Goal: Task Accomplishment & Management: Use online tool/utility

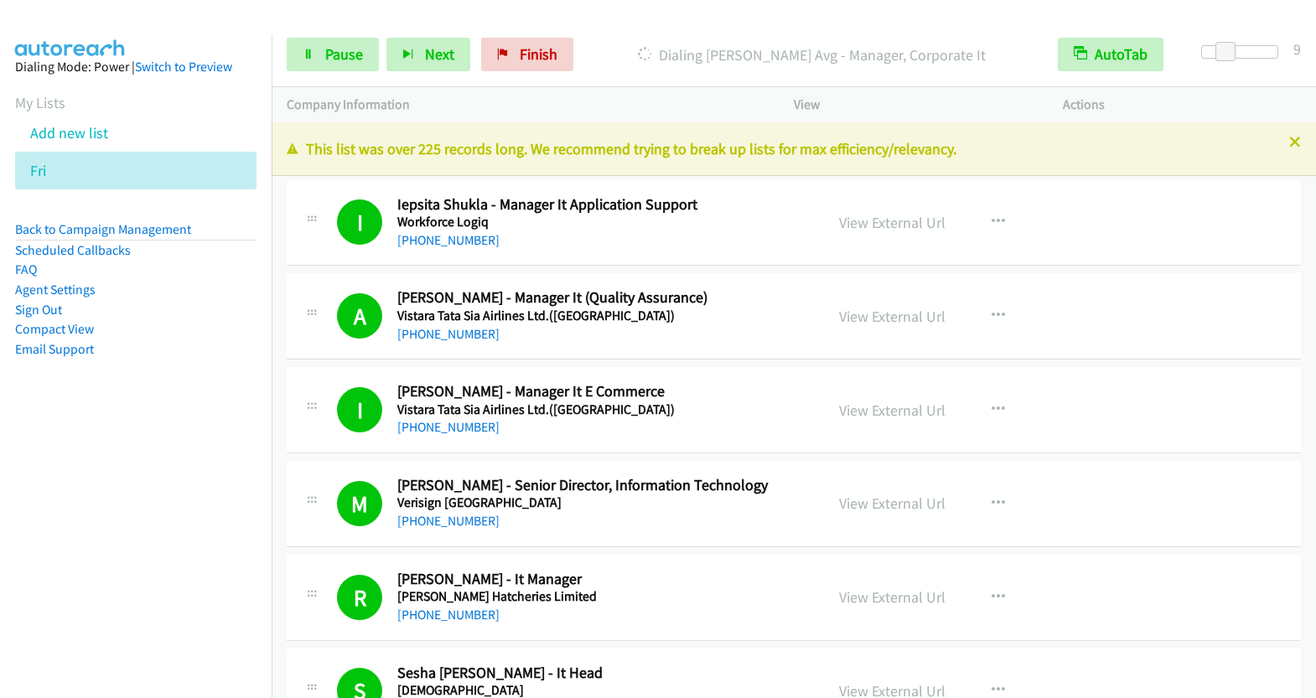
click at [359, 58] on span "Pause" at bounding box center [344, 53] width 38 height 19
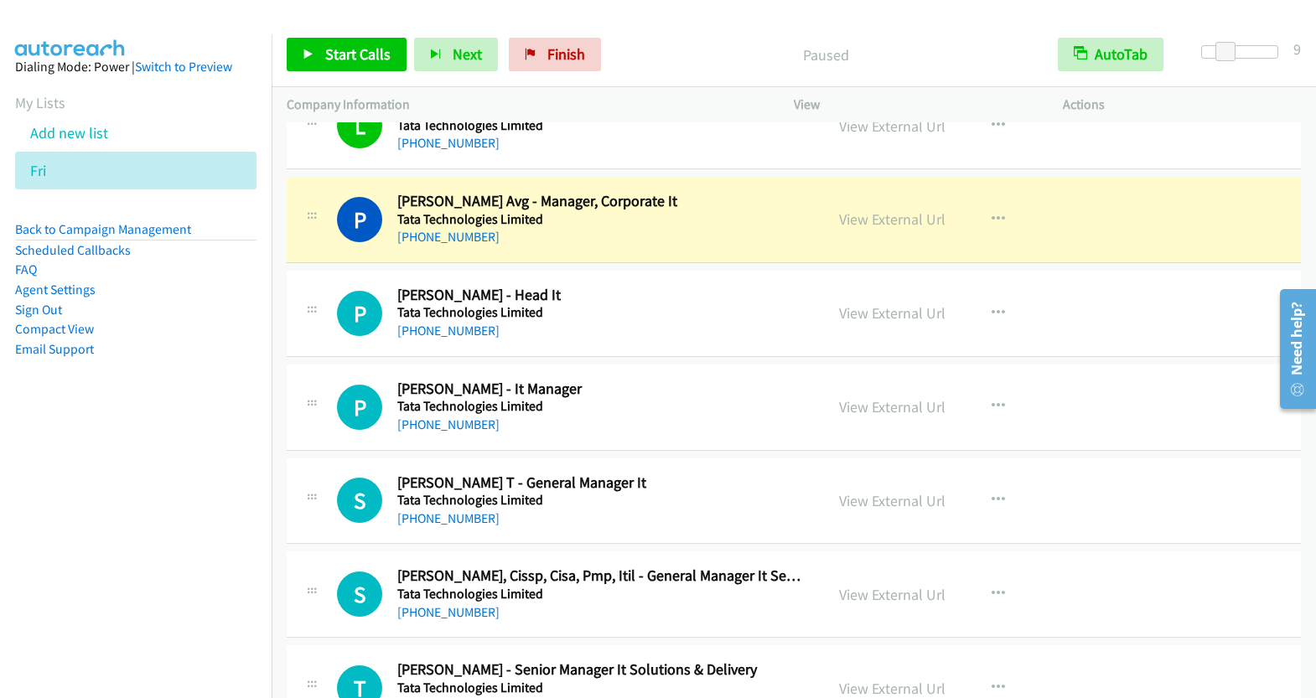
scroll to position [4220, 0]
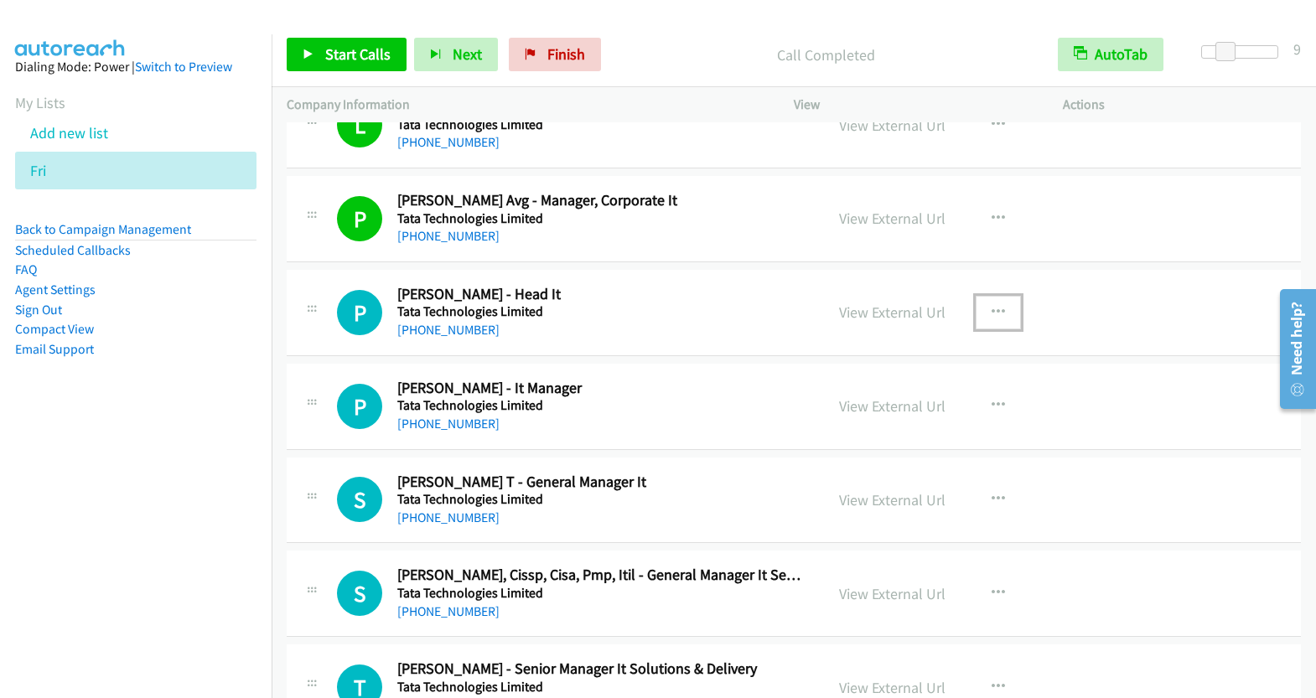
click at [994, 306] on icon "button" at bounding box center [997, 312] width 13 height 13
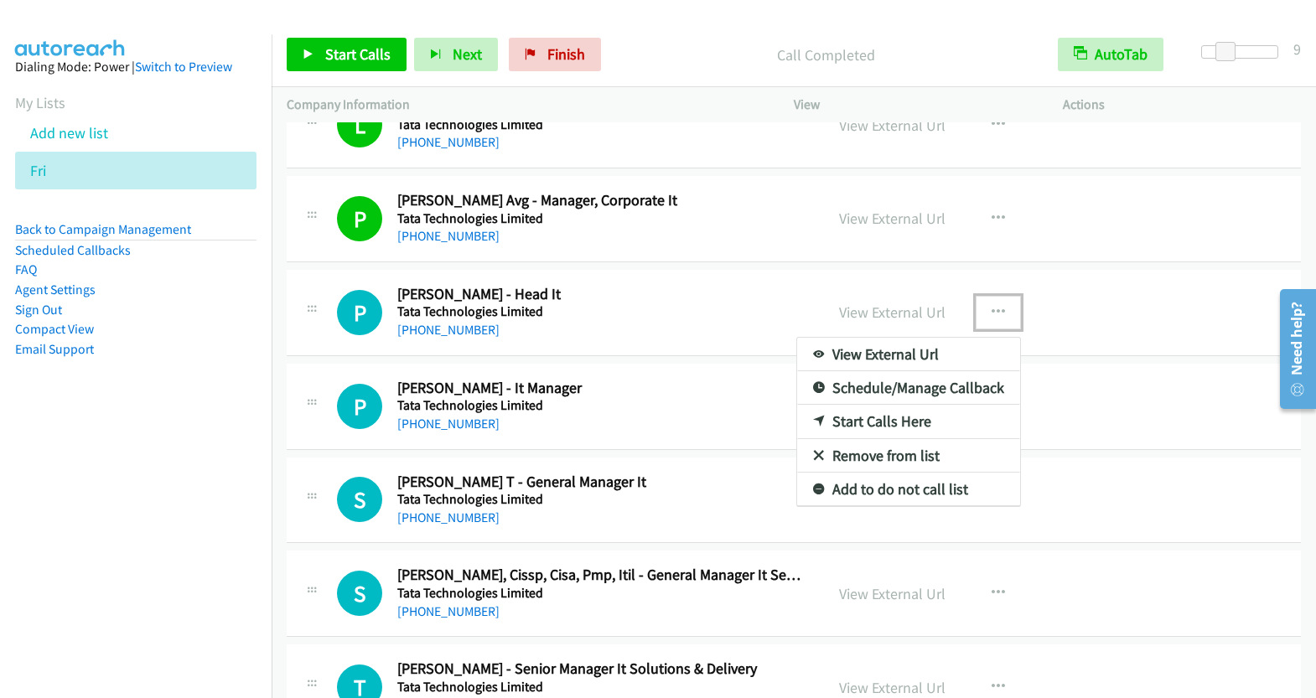
click at [881, 408] on link "Start Calls Here" at bounding box center [908, 422] width 223 height 34
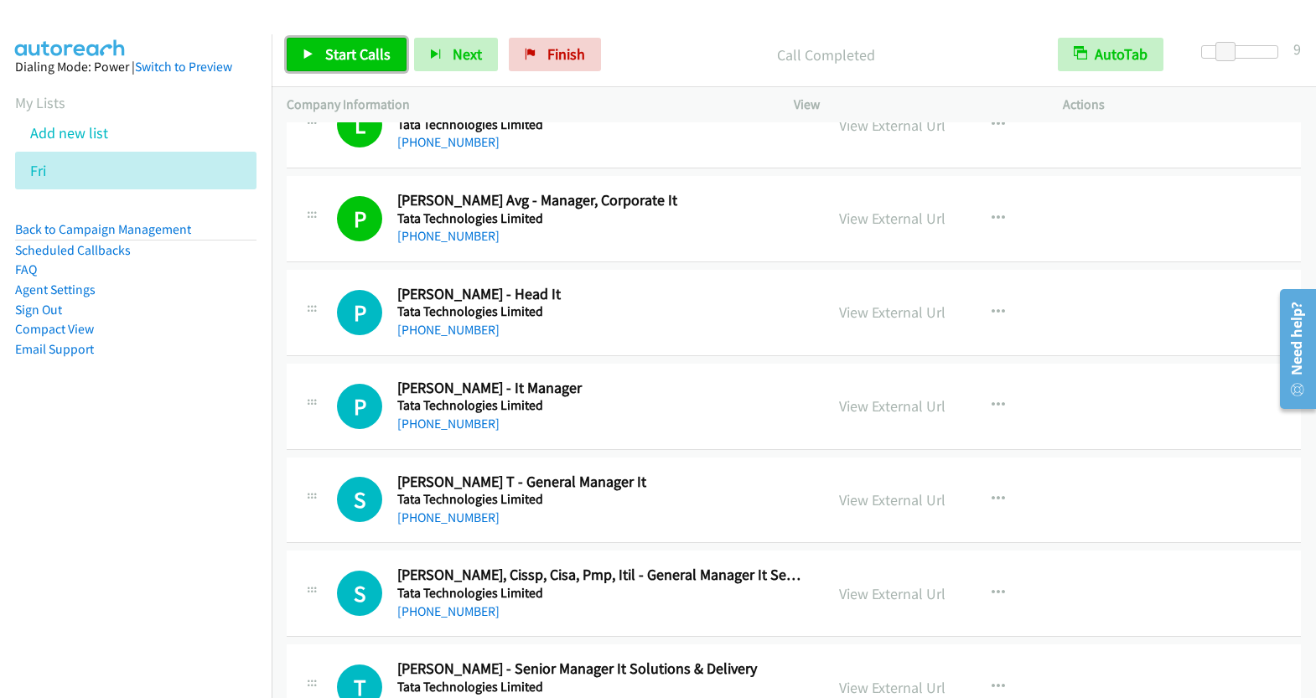
click at [344, 57] on span "Start Calls" at bounding box center [357, 53] width 65 height 19
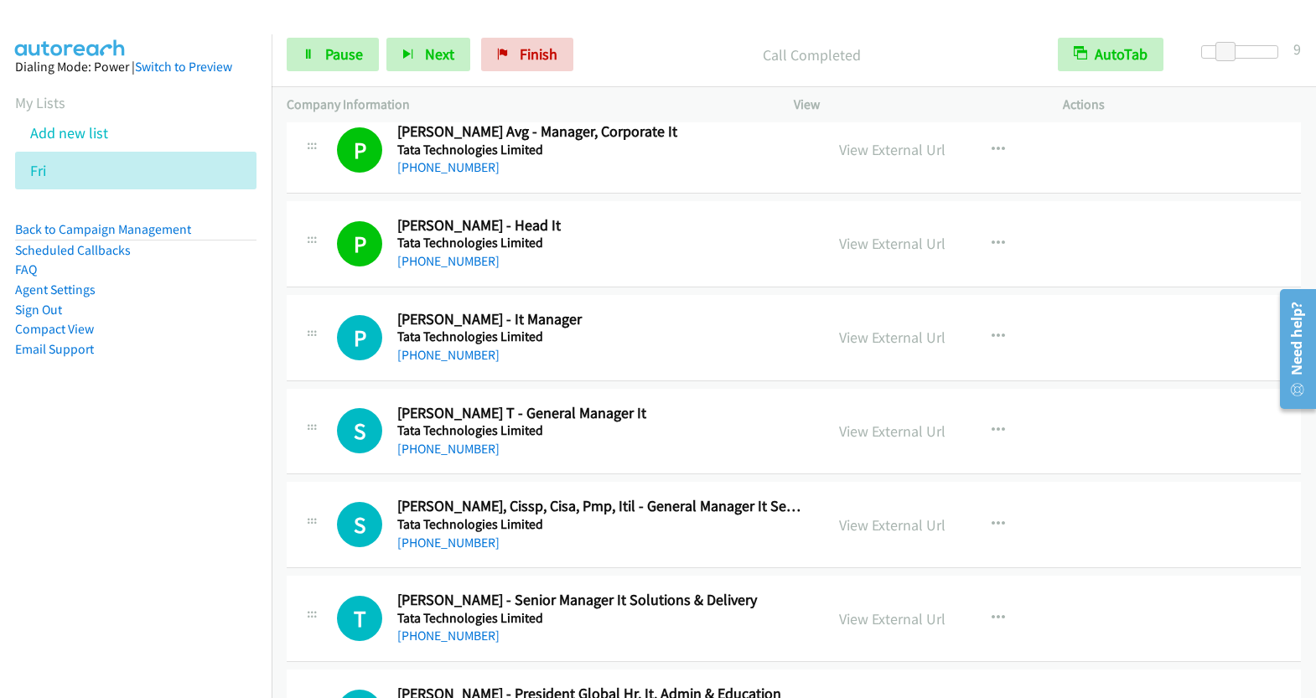
scroll to position [4388, 0]
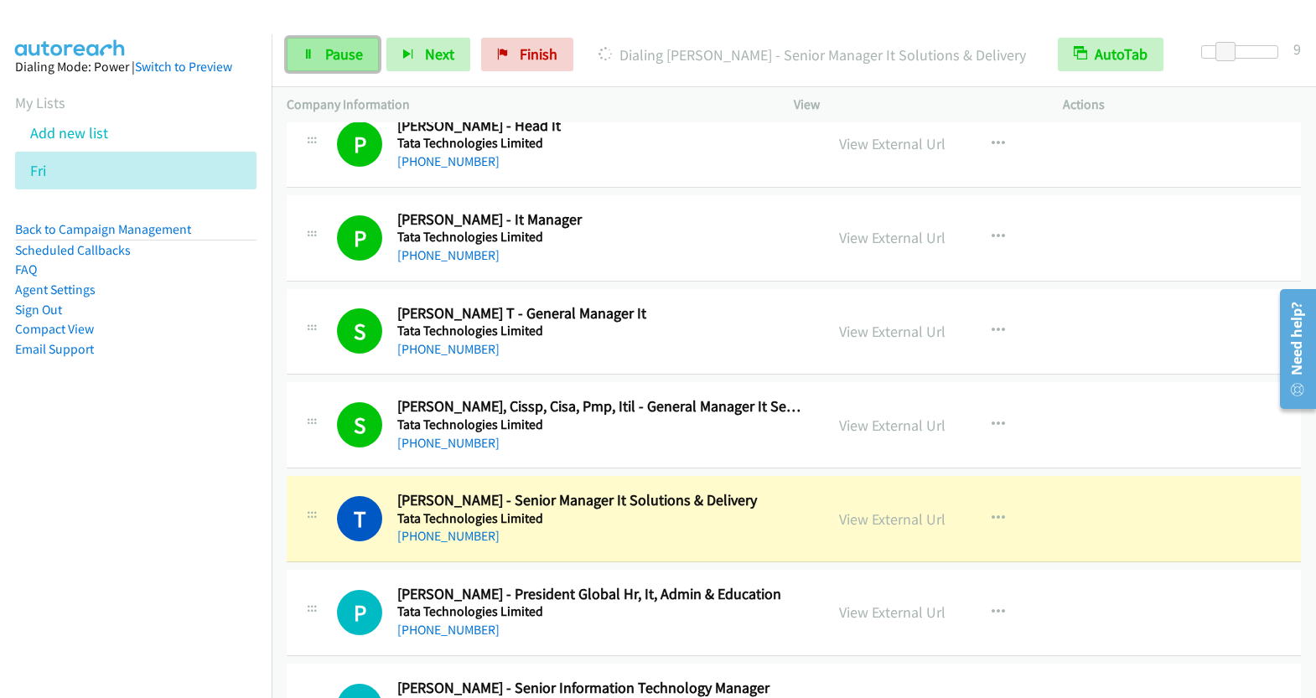
click at [334, 58] on span "Pause" at bounding box center [344, 53] width 38 height 19
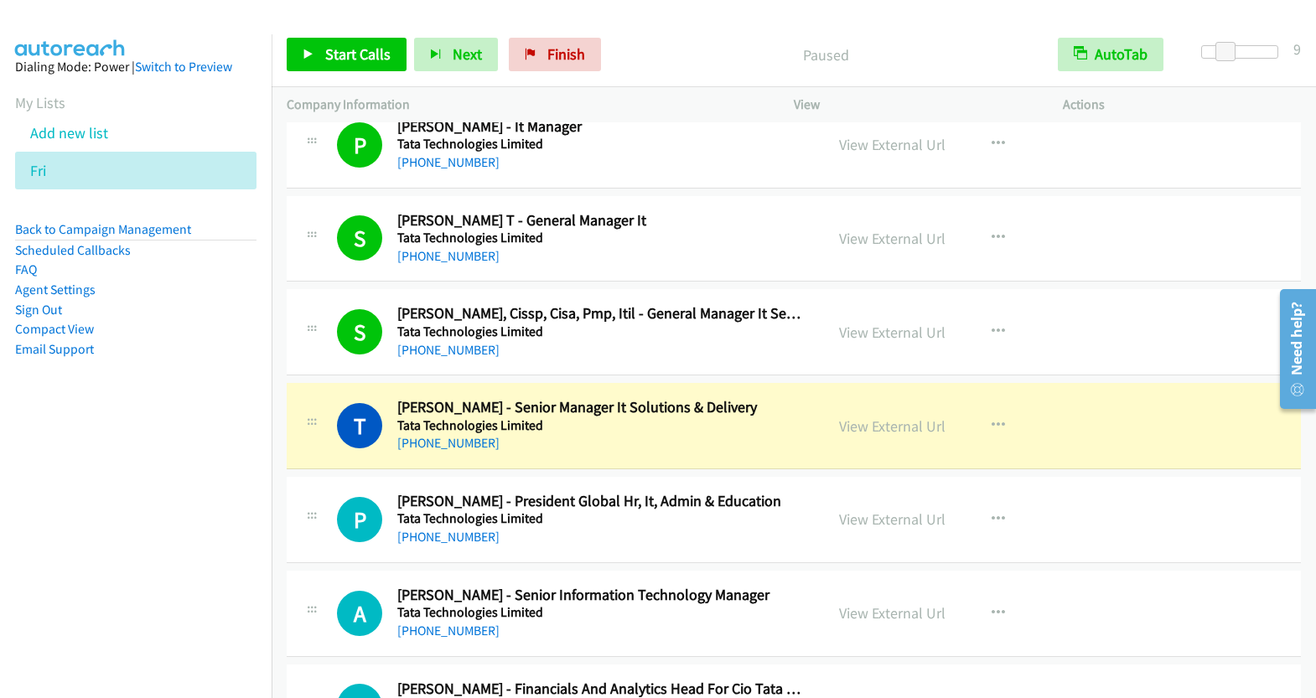
scroll to position [4511, 0]
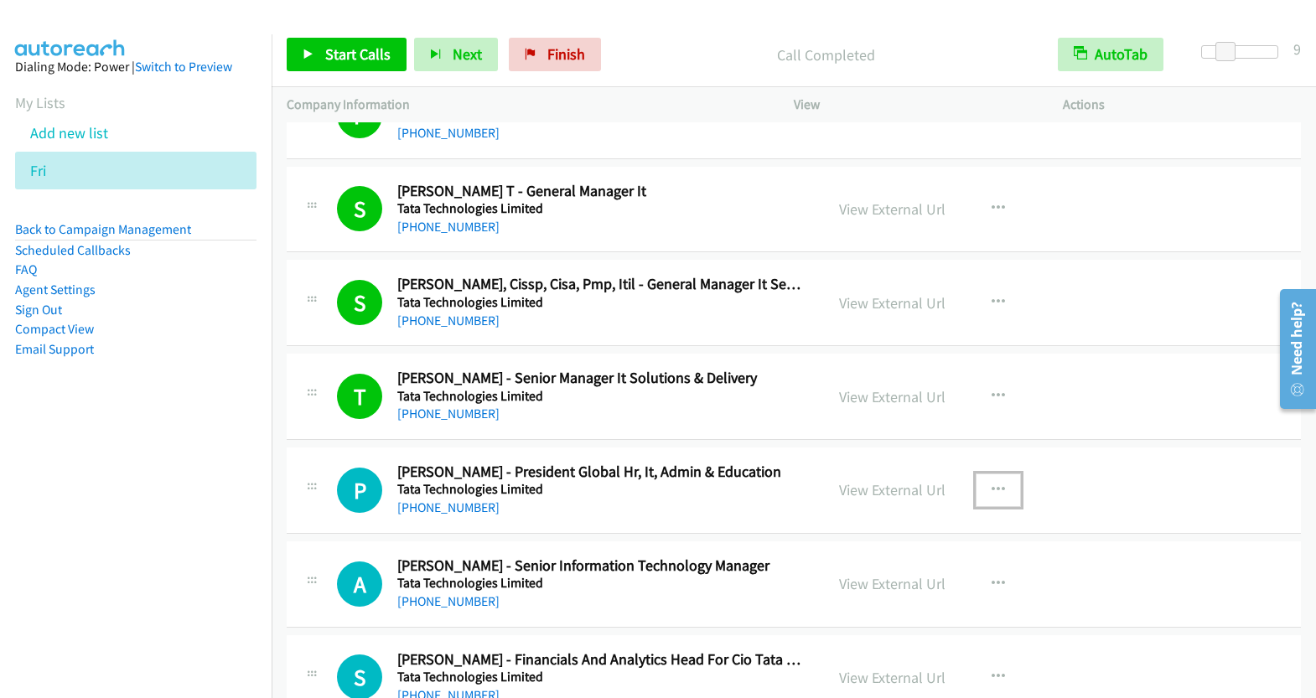
click at [991, 484] on icon "button" at bounding box center [997, 490] width 13 height 13
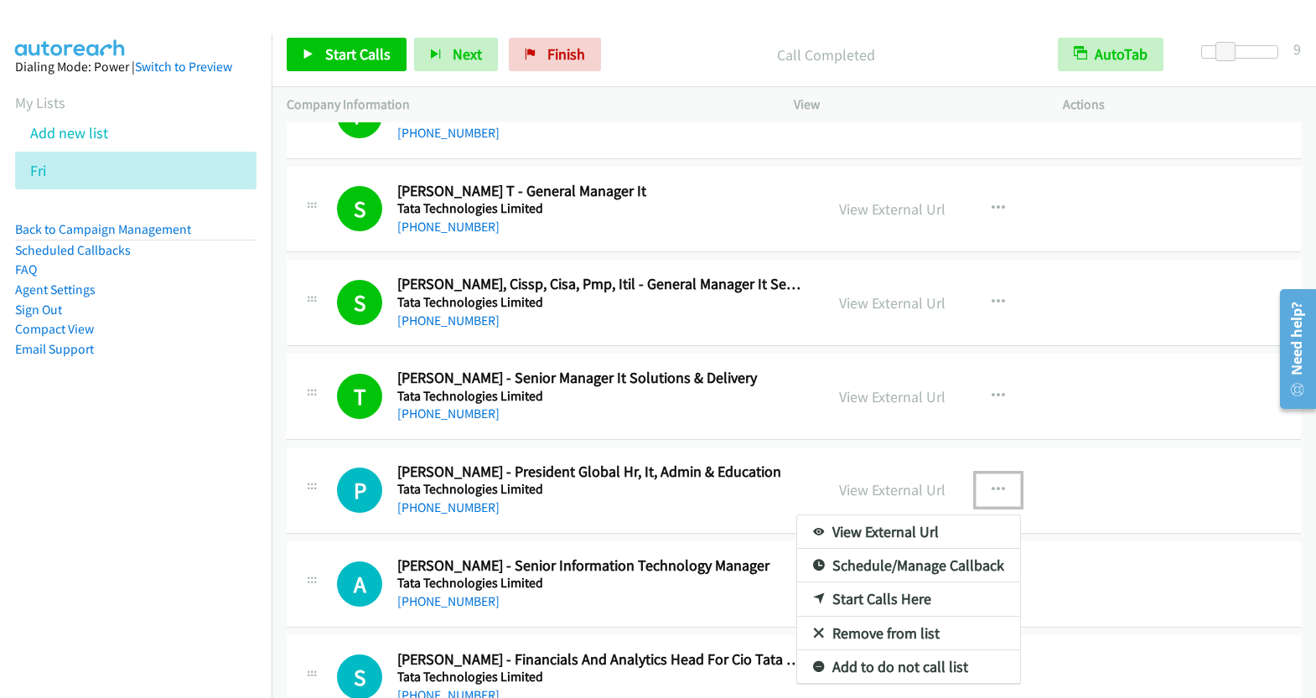
click at [866, 582] on link "Start Calls Here" at bounding box center [908, 599] width 223 height 34
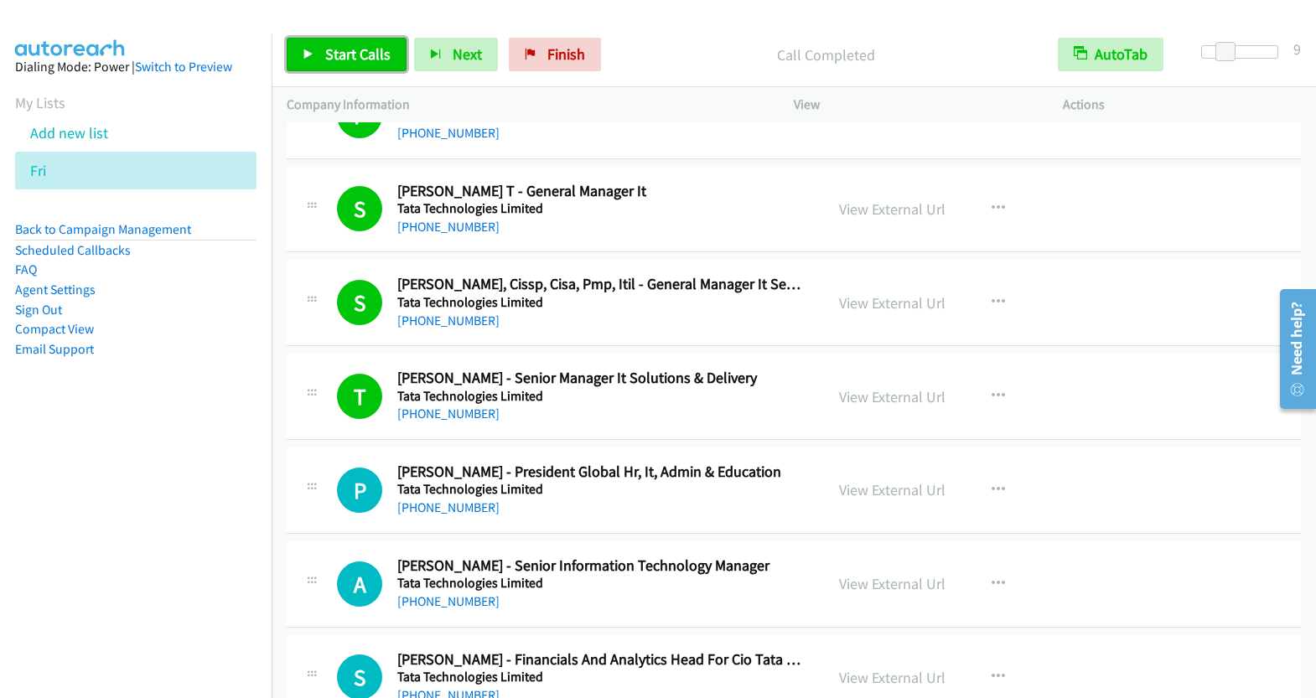
click at [340, 47] on span "Start Calls" at bounding box center [357, 53] width 65 height 19
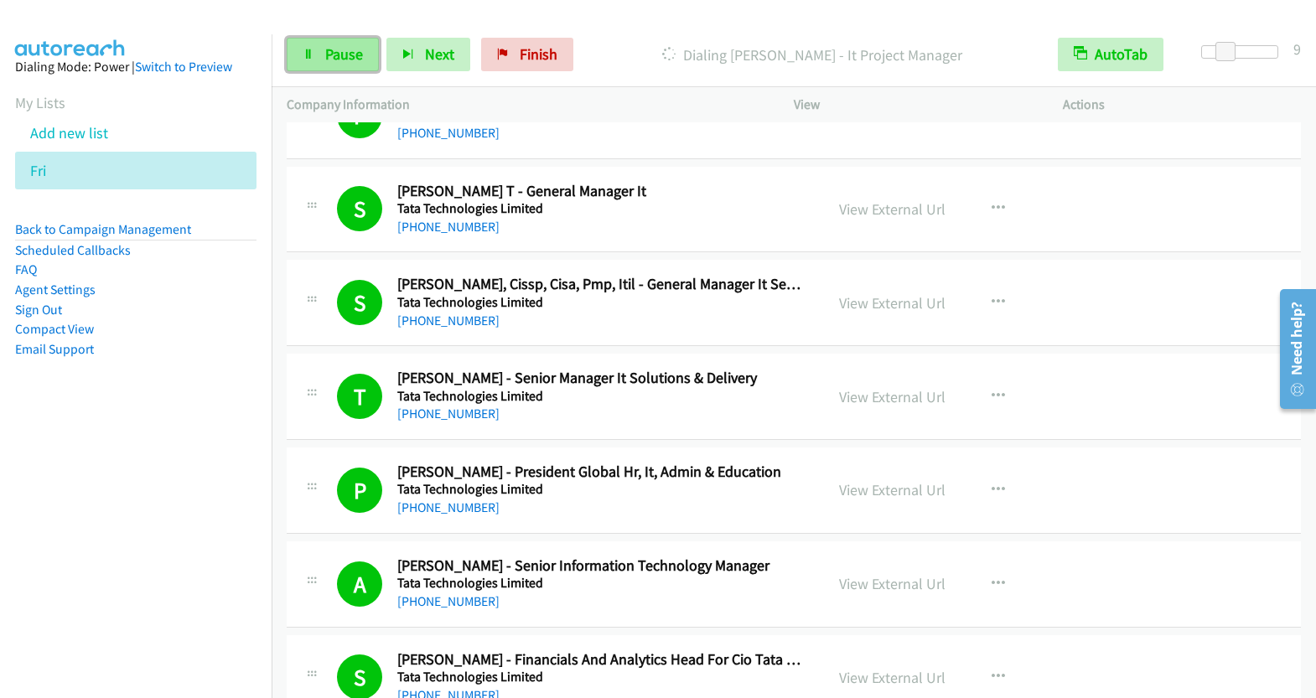
click at [352, 59] on span "Pause" at bounding box center [344, 53] width 38 height 19
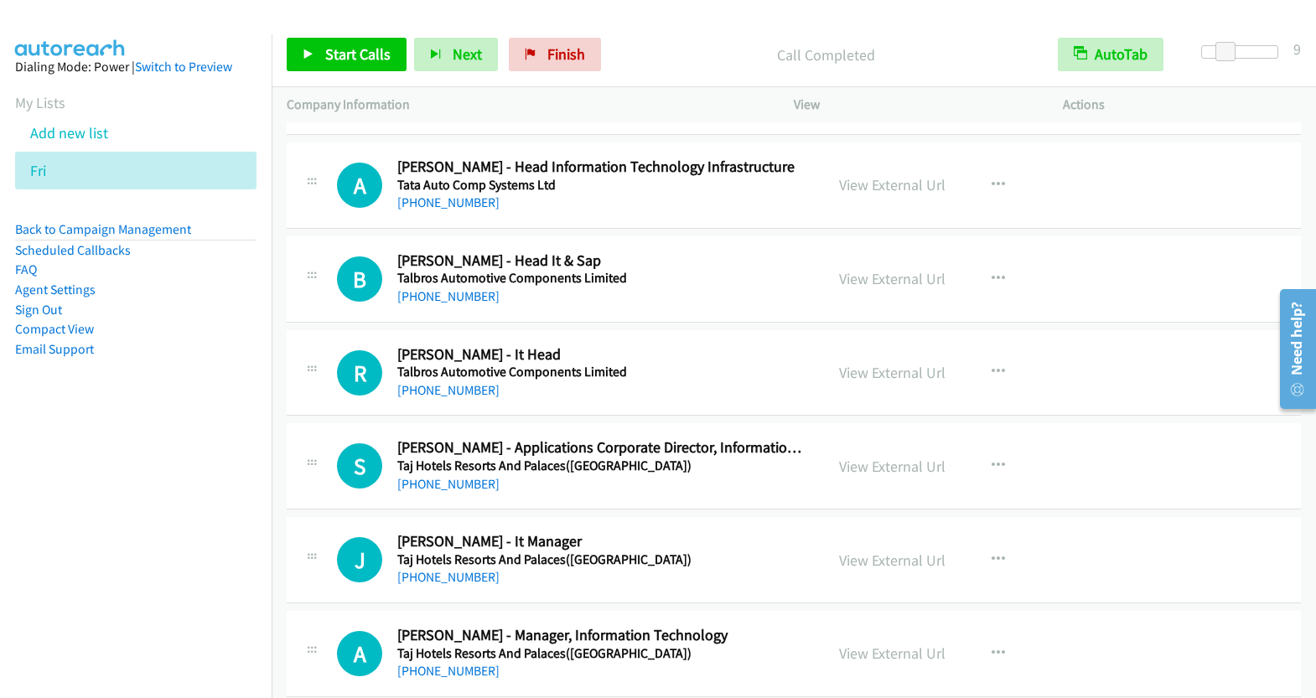
scroll to position [11268, 0]
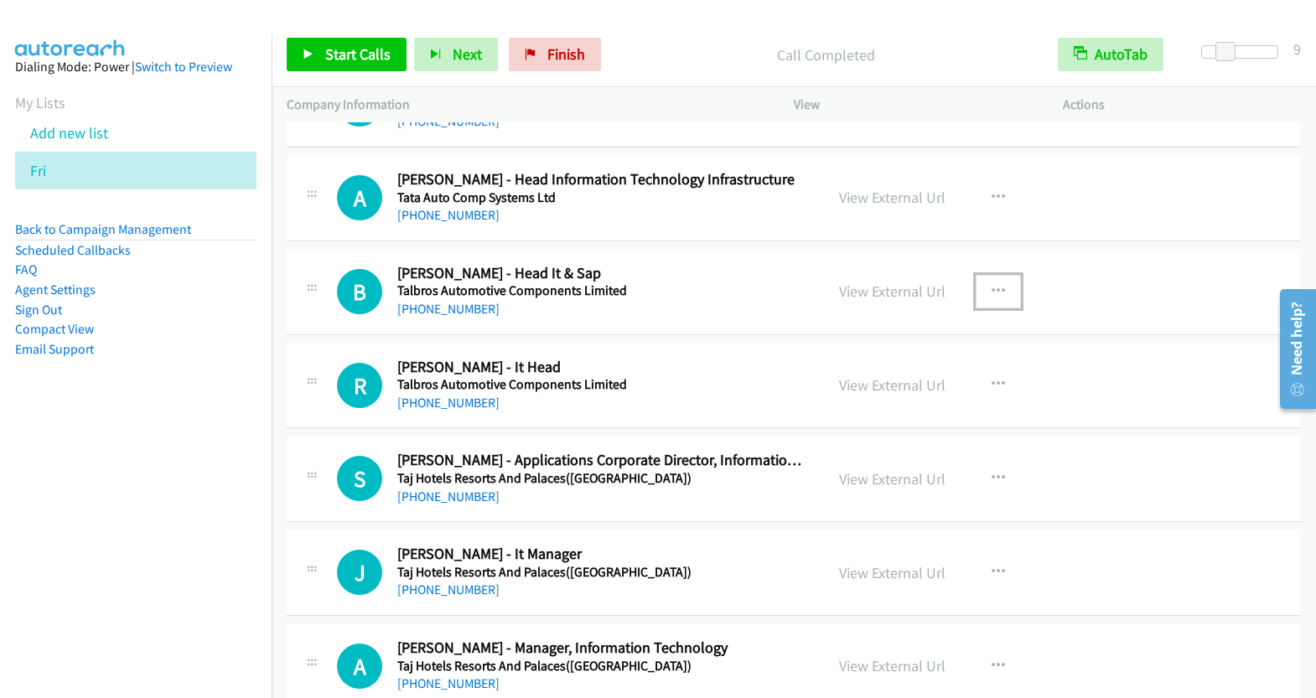
click at [995, 285] on icon "button" at bounding box center [997, 291] width 13 height 13
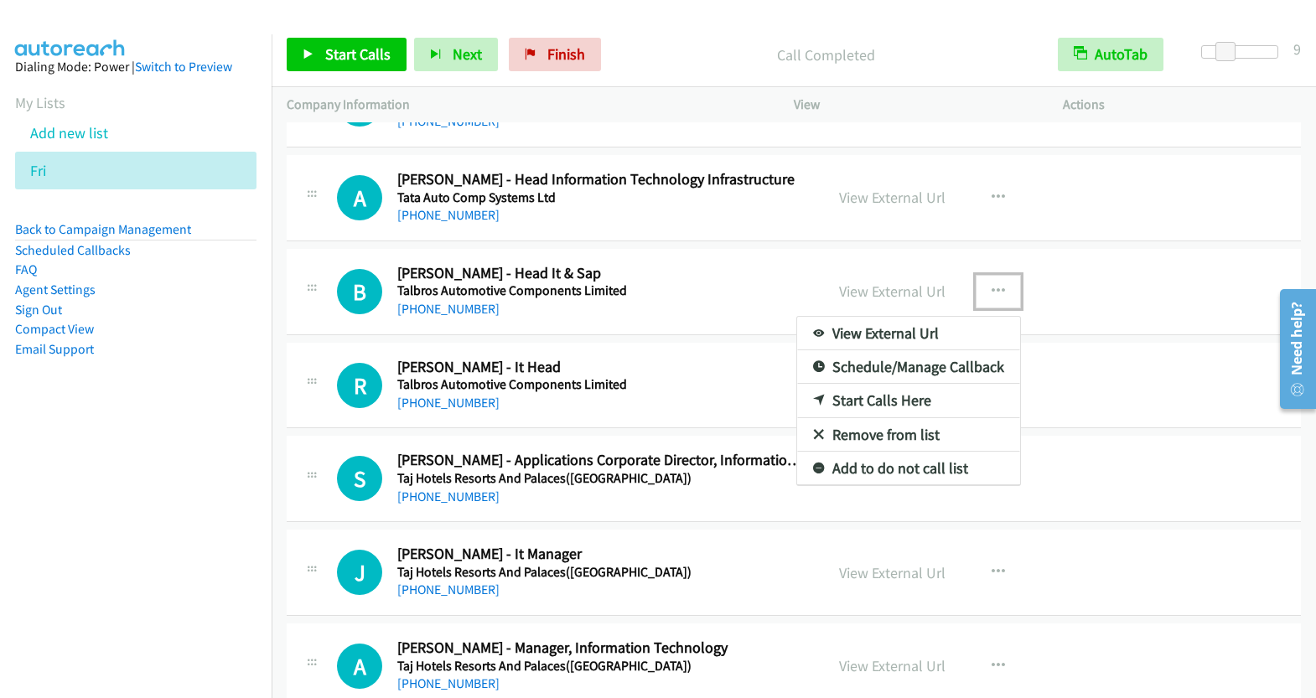
click at [889, 384] on link "Start Calls Here" at bounding box center [908, 401] width 223 height 34
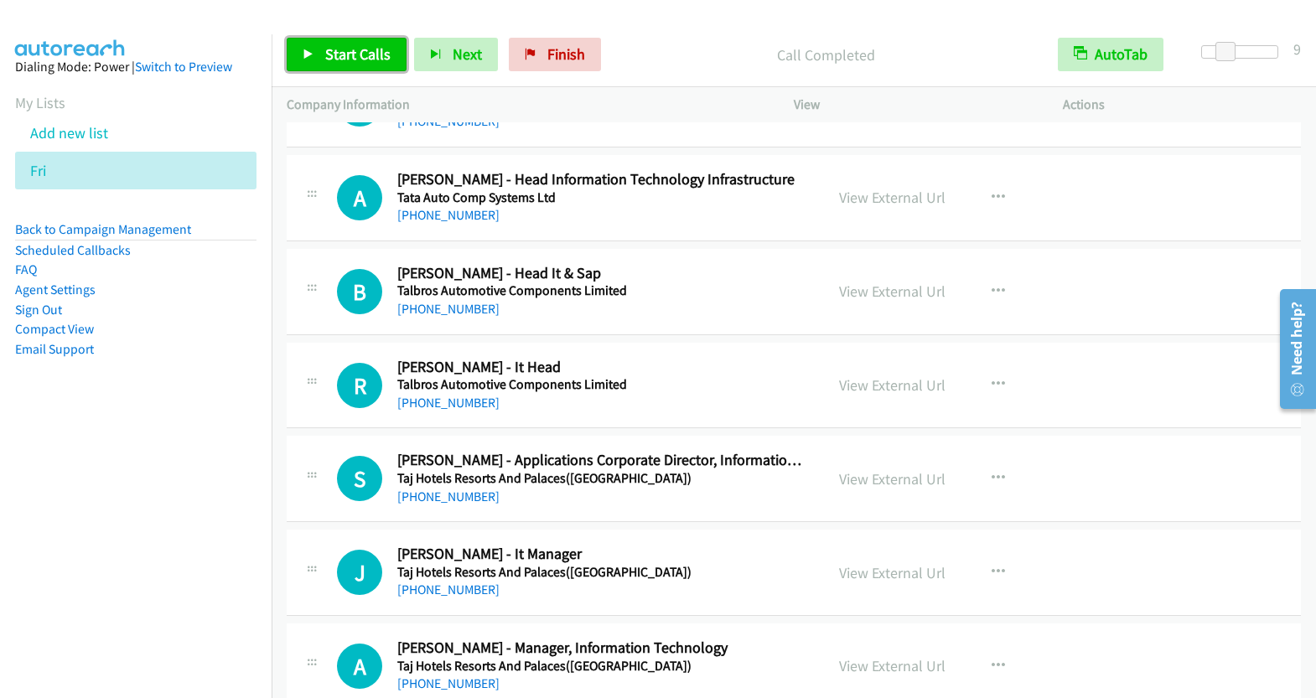
click at [373, 62] on span "Start Calls" at bounding box center [357, 53] width 65 height 19
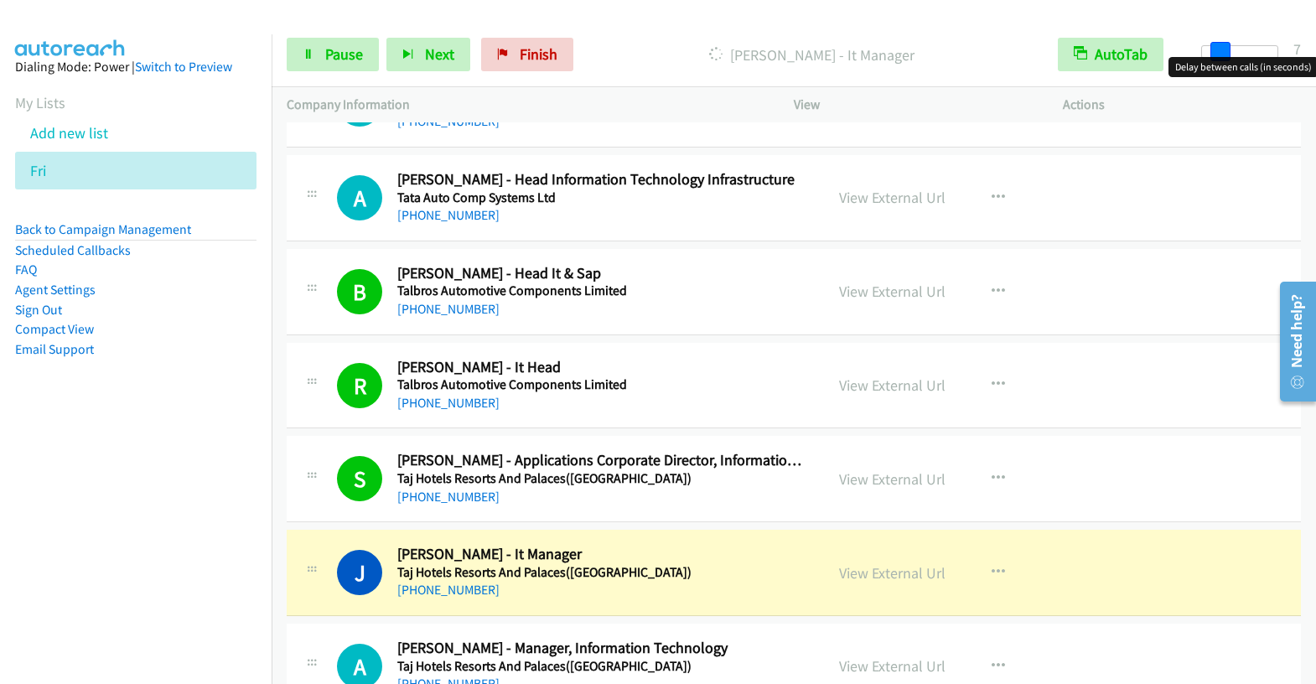
click at [1222, 52] on span at bounding box center [1220, 52] width 20 height 20
click at [1225, 53] on span at bounding box center [1223, 52] width 20 height 20
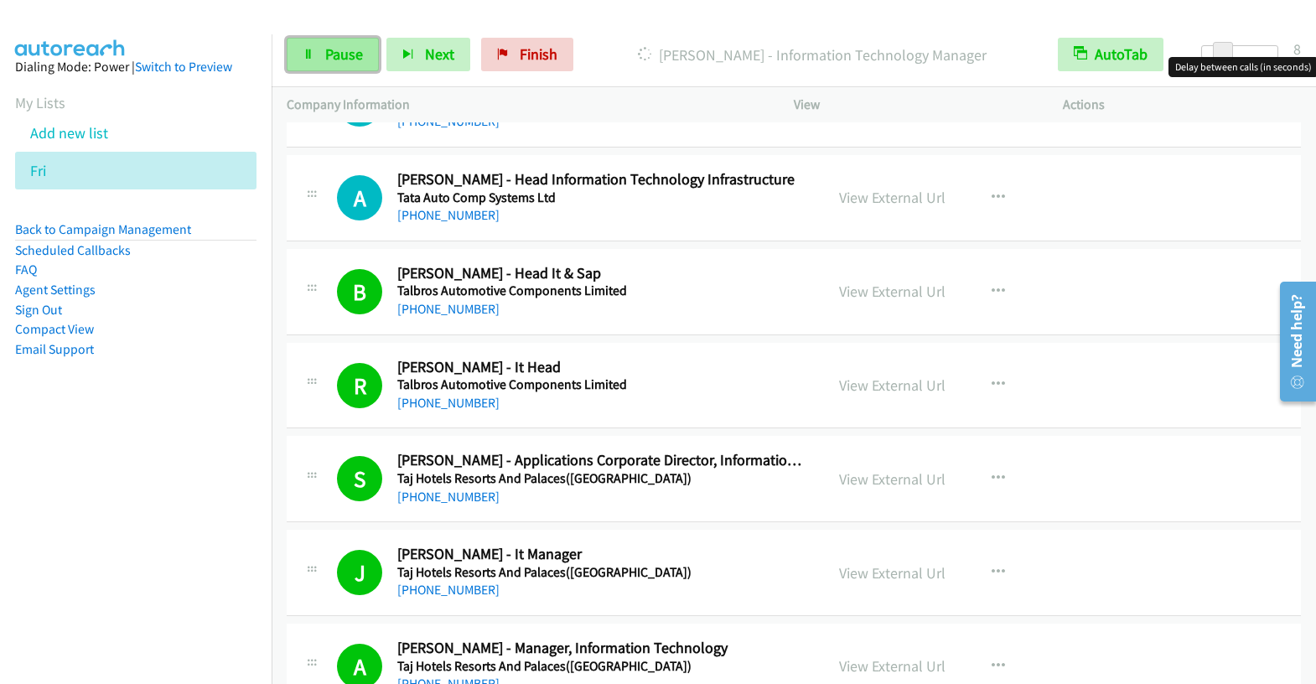
click at [347, 63] on span "Pause" at bounding box center [344, 53] width 38 height 19
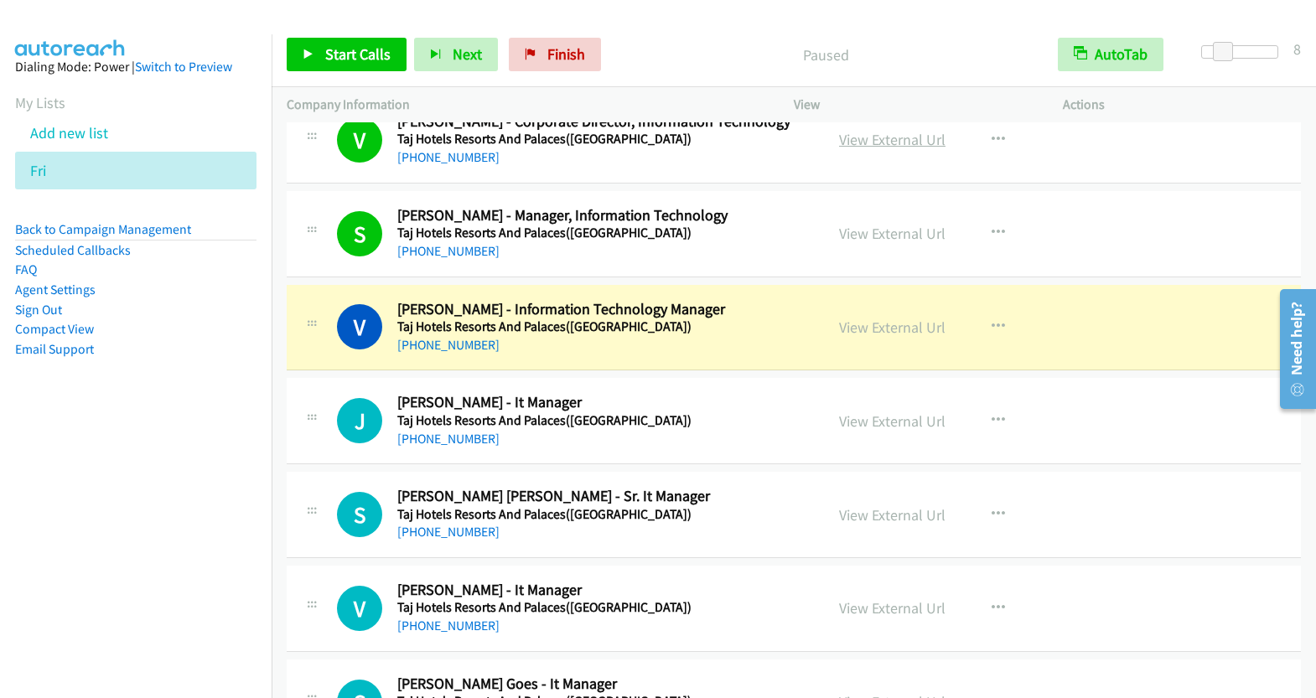
scroll to position [11892, 0]
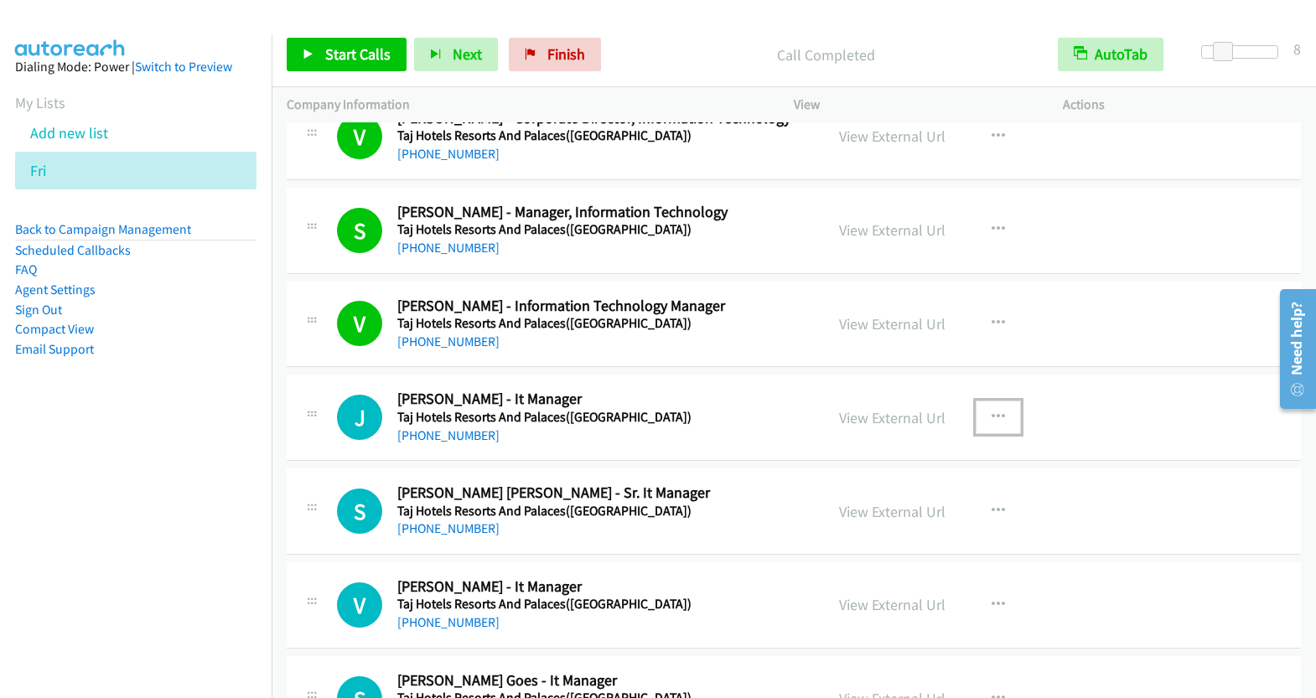
click at [983, 401] on button "button" at bounding box center [997, 418] width 45 height 34
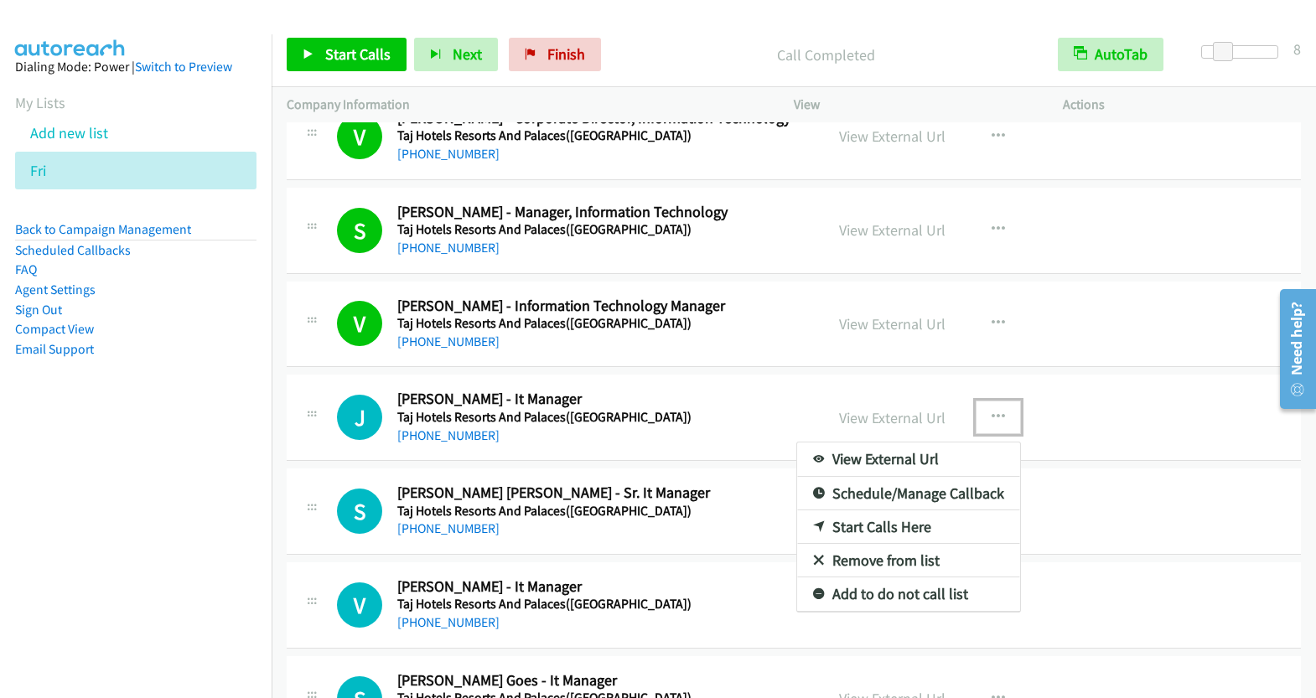
click at [923, 510] on link "Start Calls Here" at bounding box center [908, 527] width 223 height 34
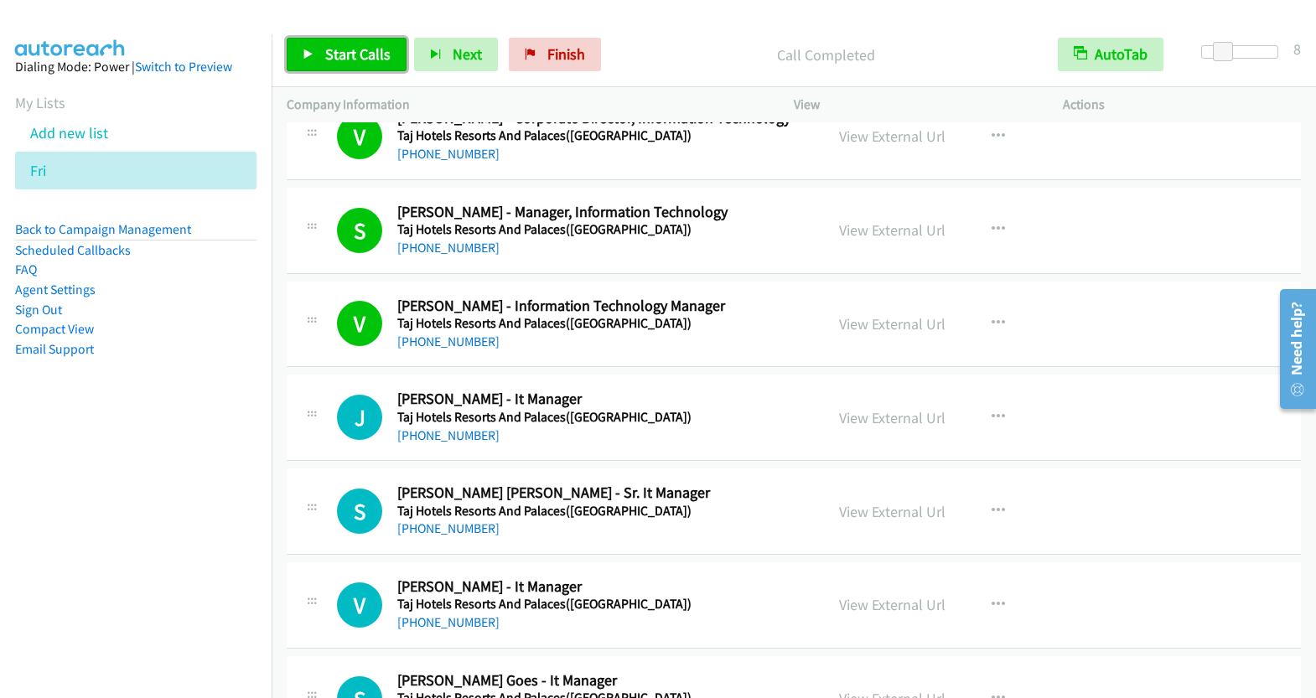
click at [357, 46] on span "Start Calls" at bounding box center [357, 53] width 65 height 19
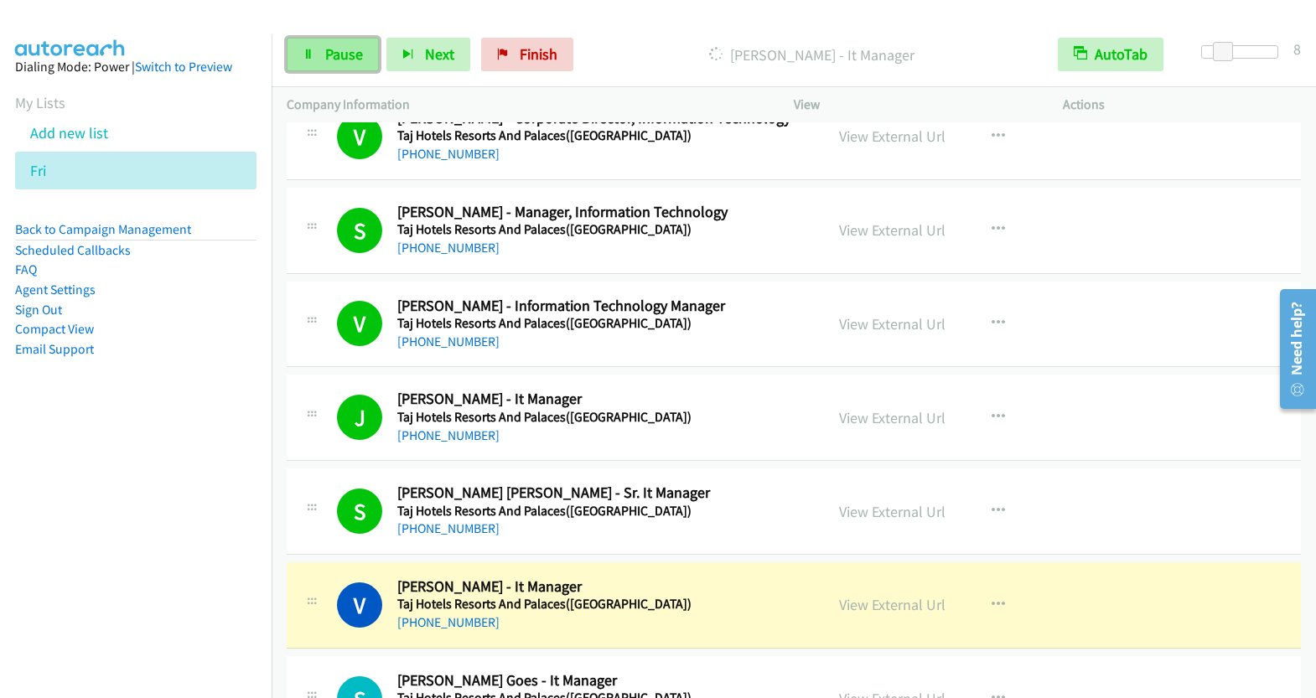
click at [367, 54] on link "Pause" at bounding box center [333, 55] width 92 height 34
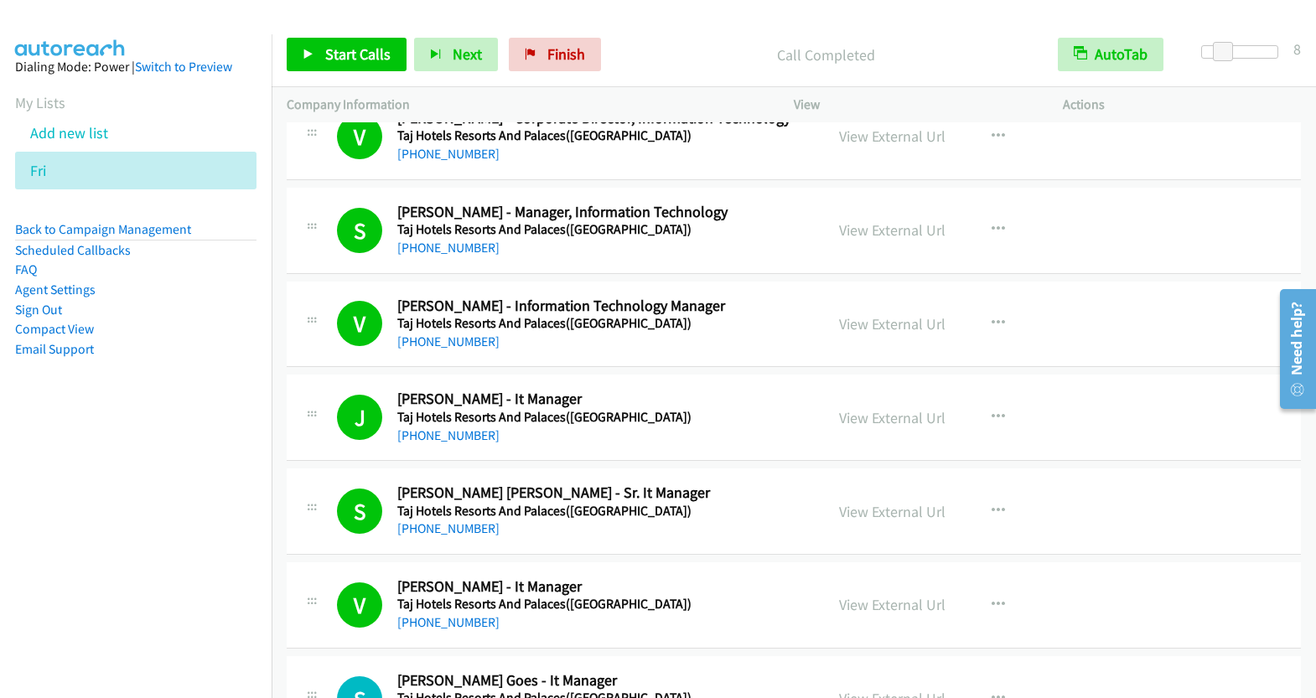
scroll to position [12216, 0]
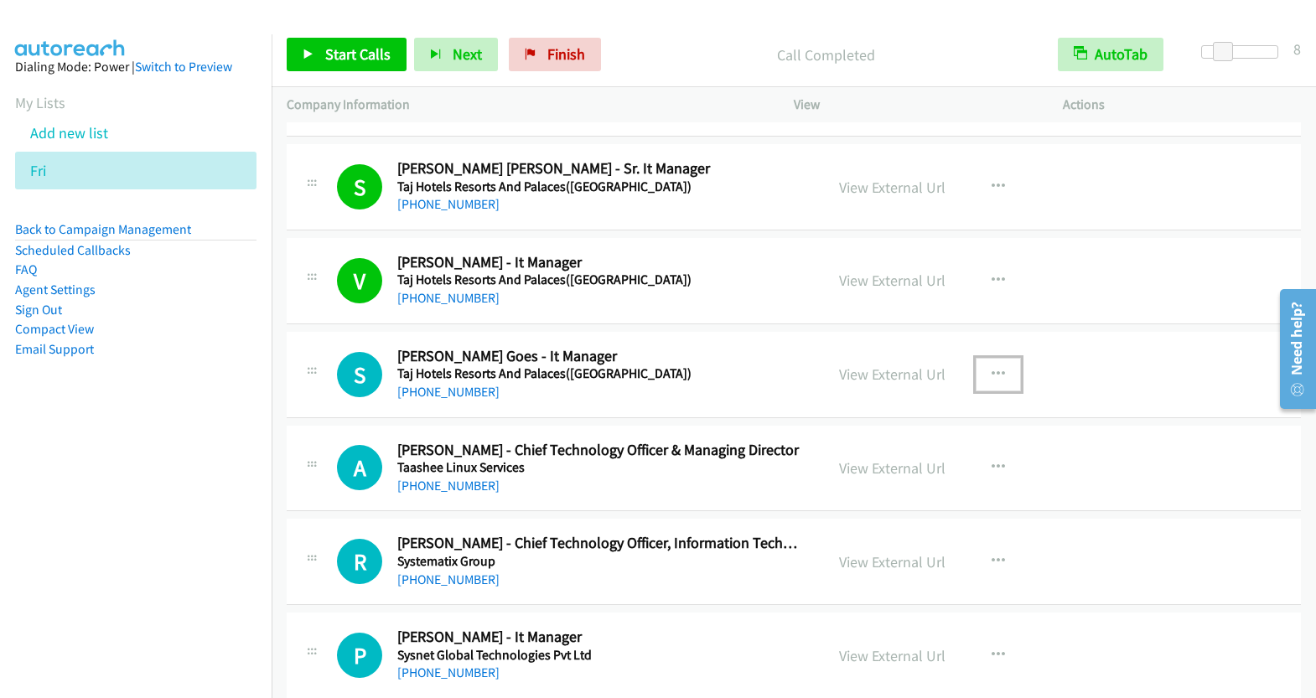
click at [993, 368] on icon "button" at bounding box center [997, 374] width 13 height 13
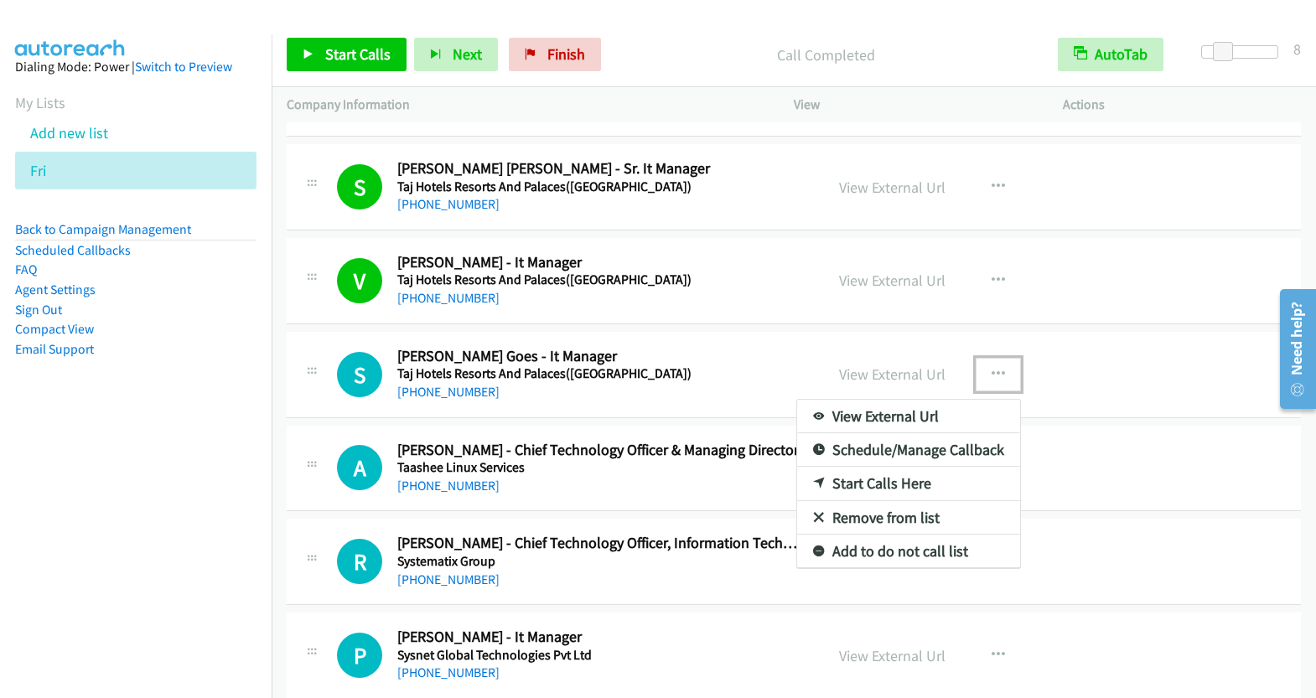
click at [889, 467] on link "Start Calls Here" at bounding box center [908, 484] width 223 height 34
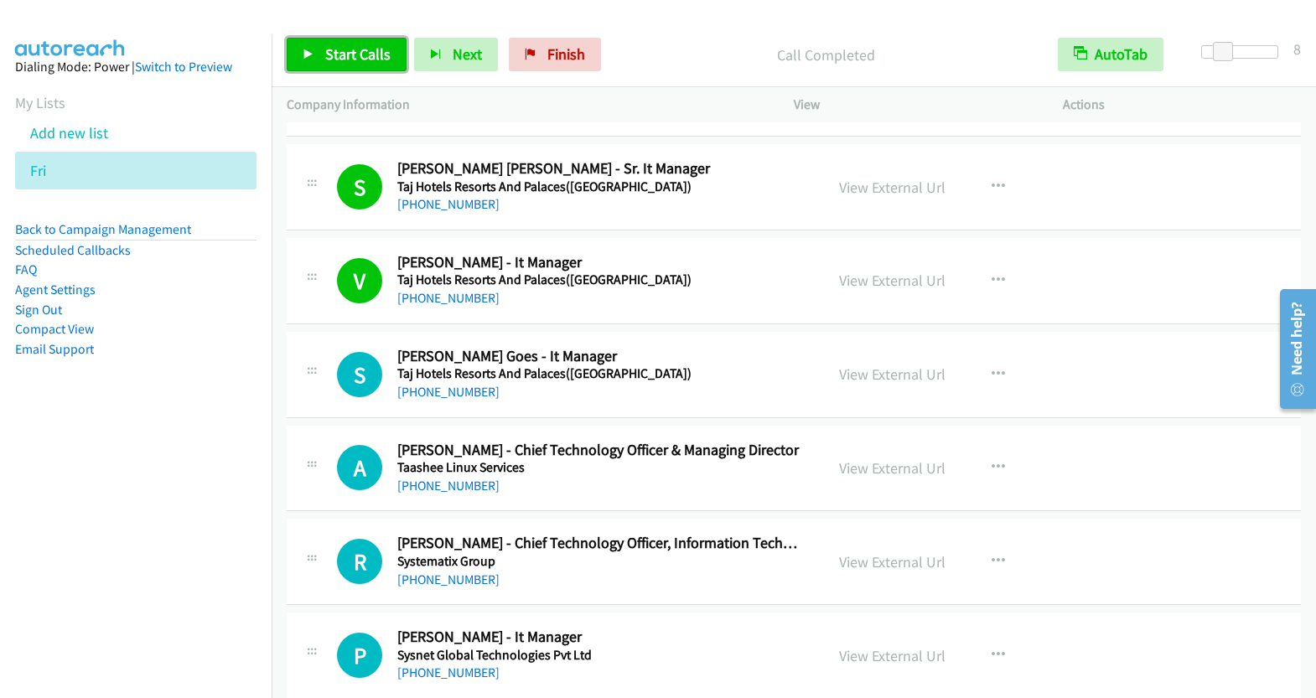
click at [335, 59] on span "Start Calls" at bounding box center [357, 53] width 65 height 19
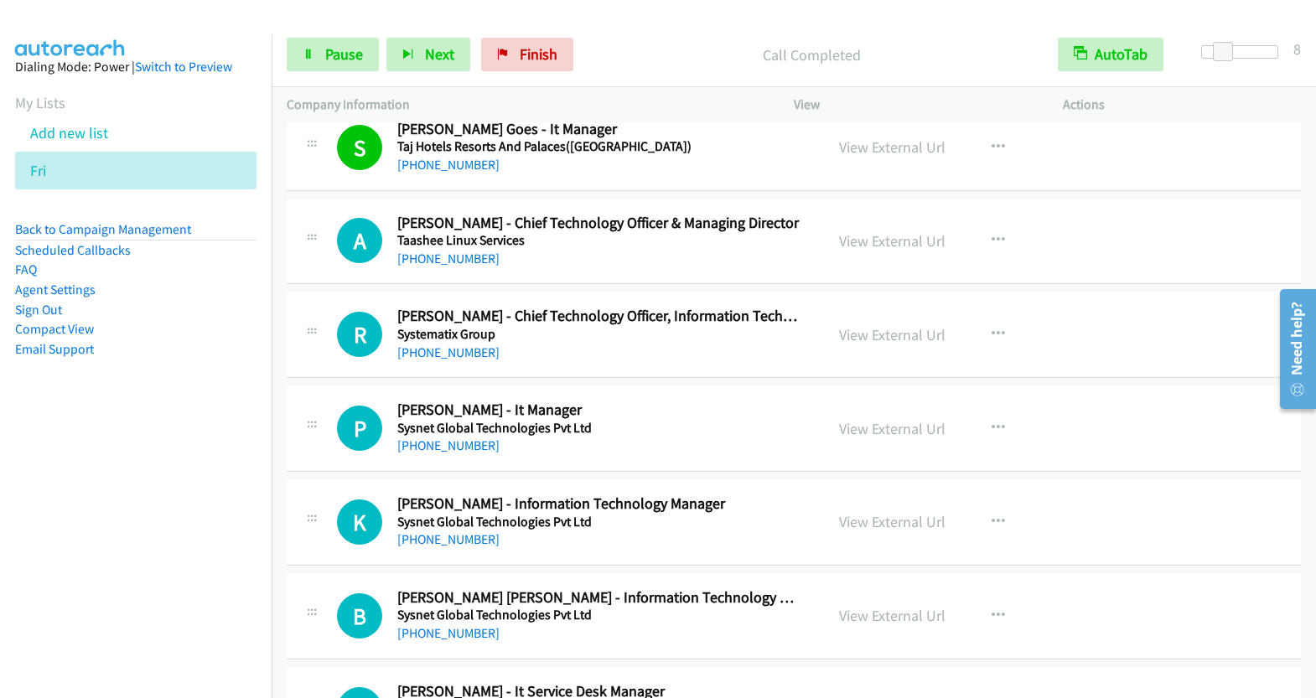
scroll to position [12438, 0]
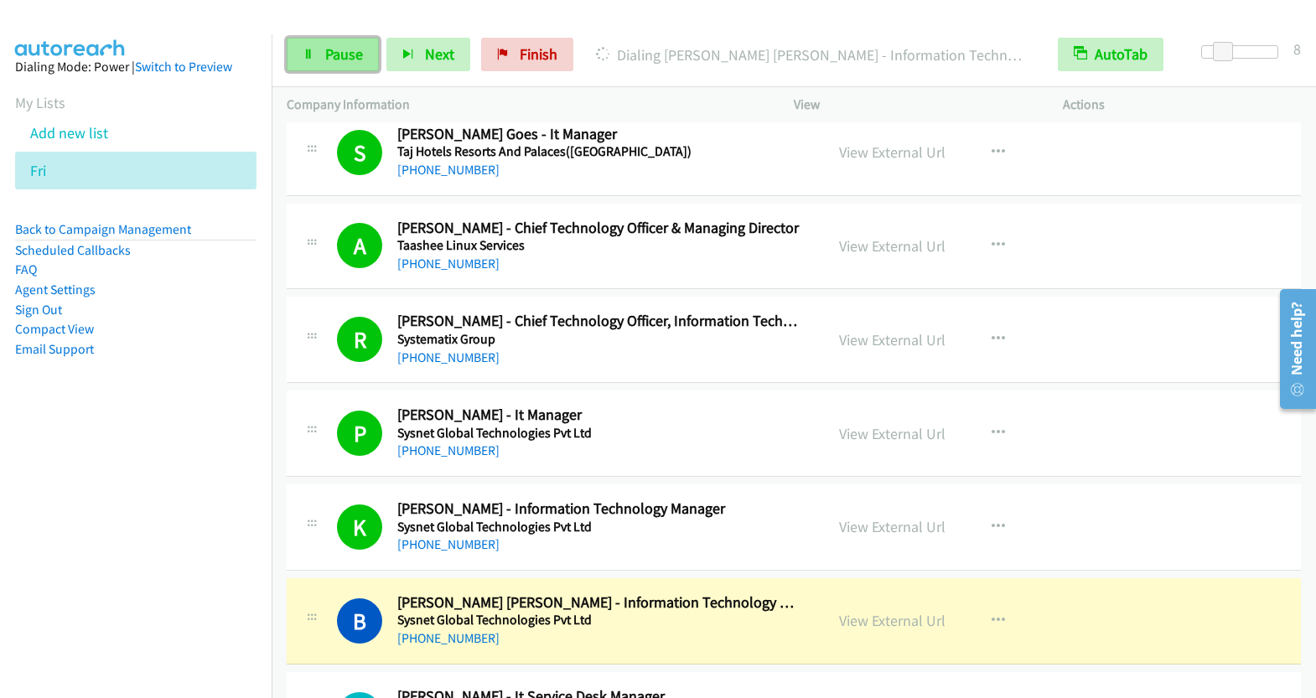
click at [335, 48] on span "Pause" at bounding box center [344, 53] width 38 height 19
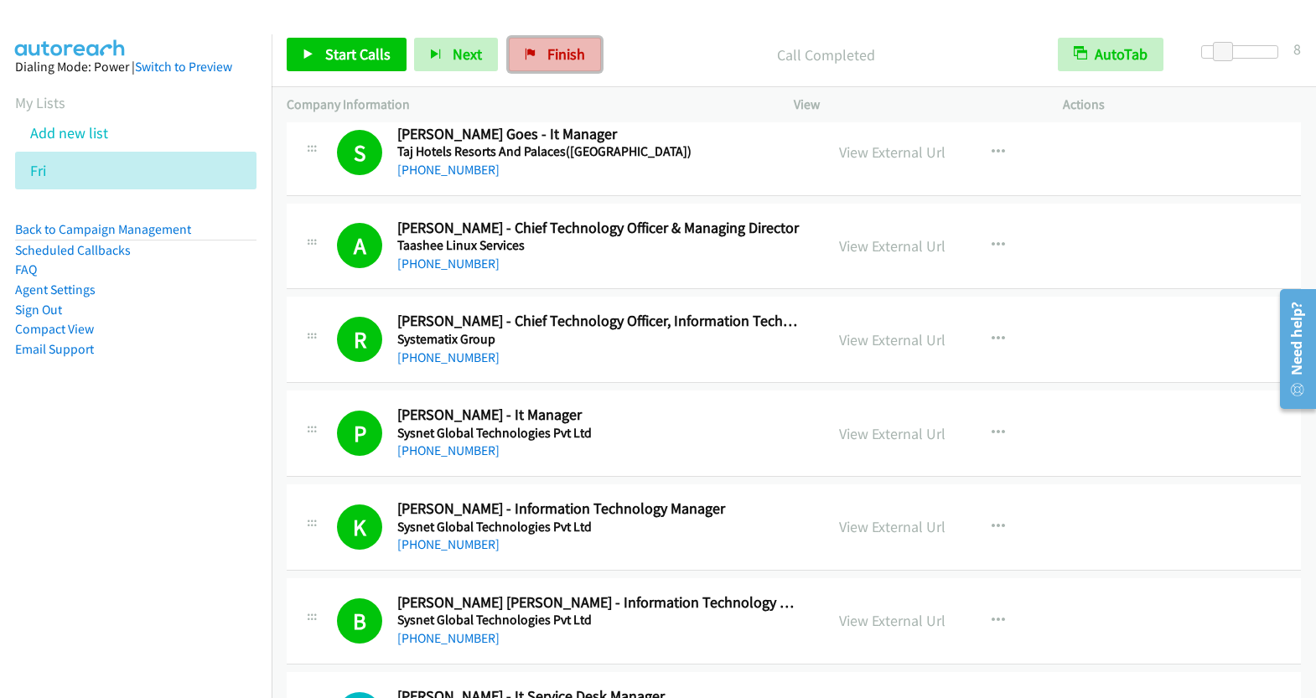
click at [557, 56] on span "Finish" at bounding box center [566, 53] width 38 height 19
